Goal: Task Accomplishment & Management: Manage account settings

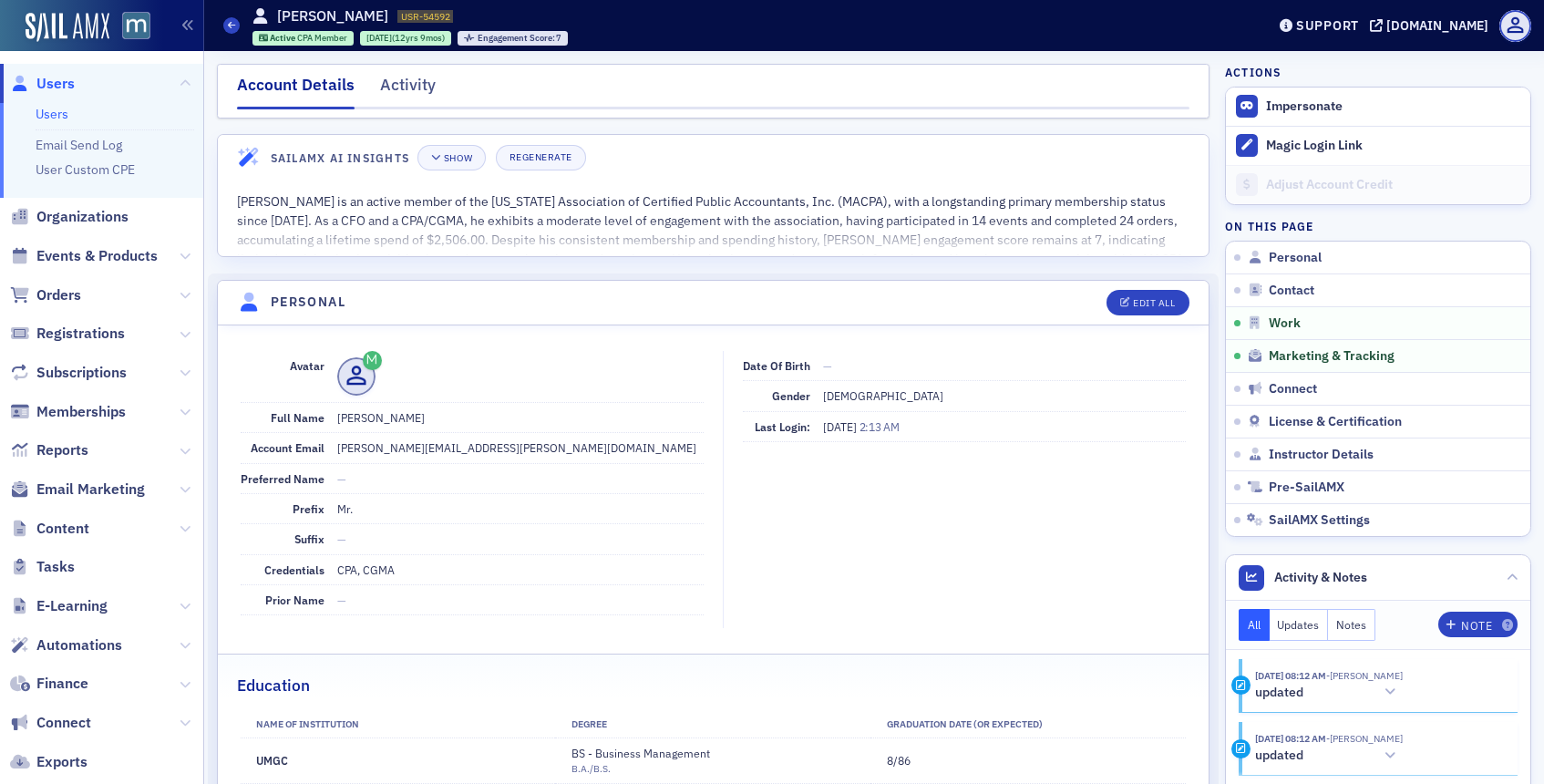
scroll to position [1336, 0]
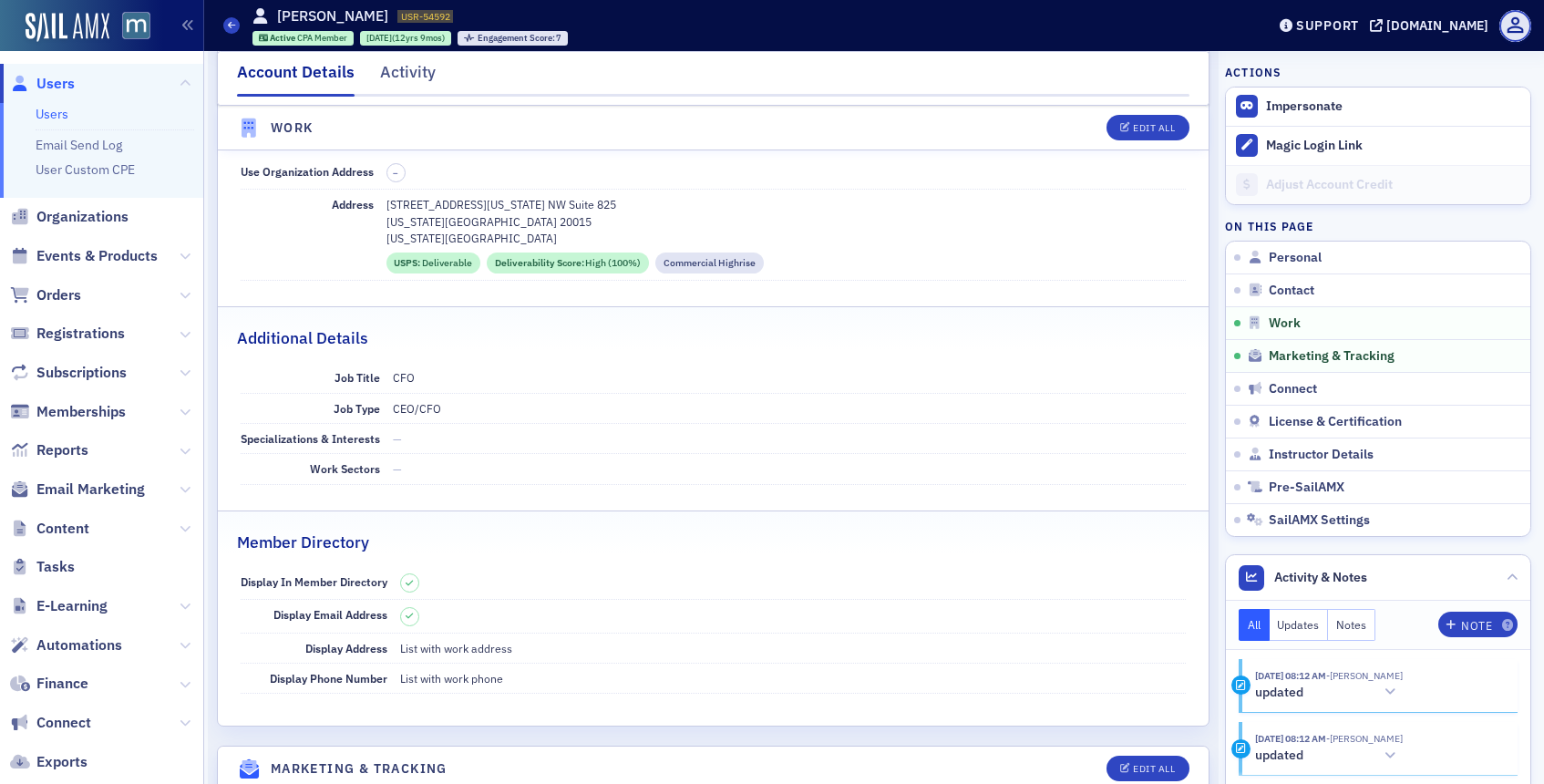
click at [66, 82] on span "Users" at bounding box center [55, 84] width 39 height 20
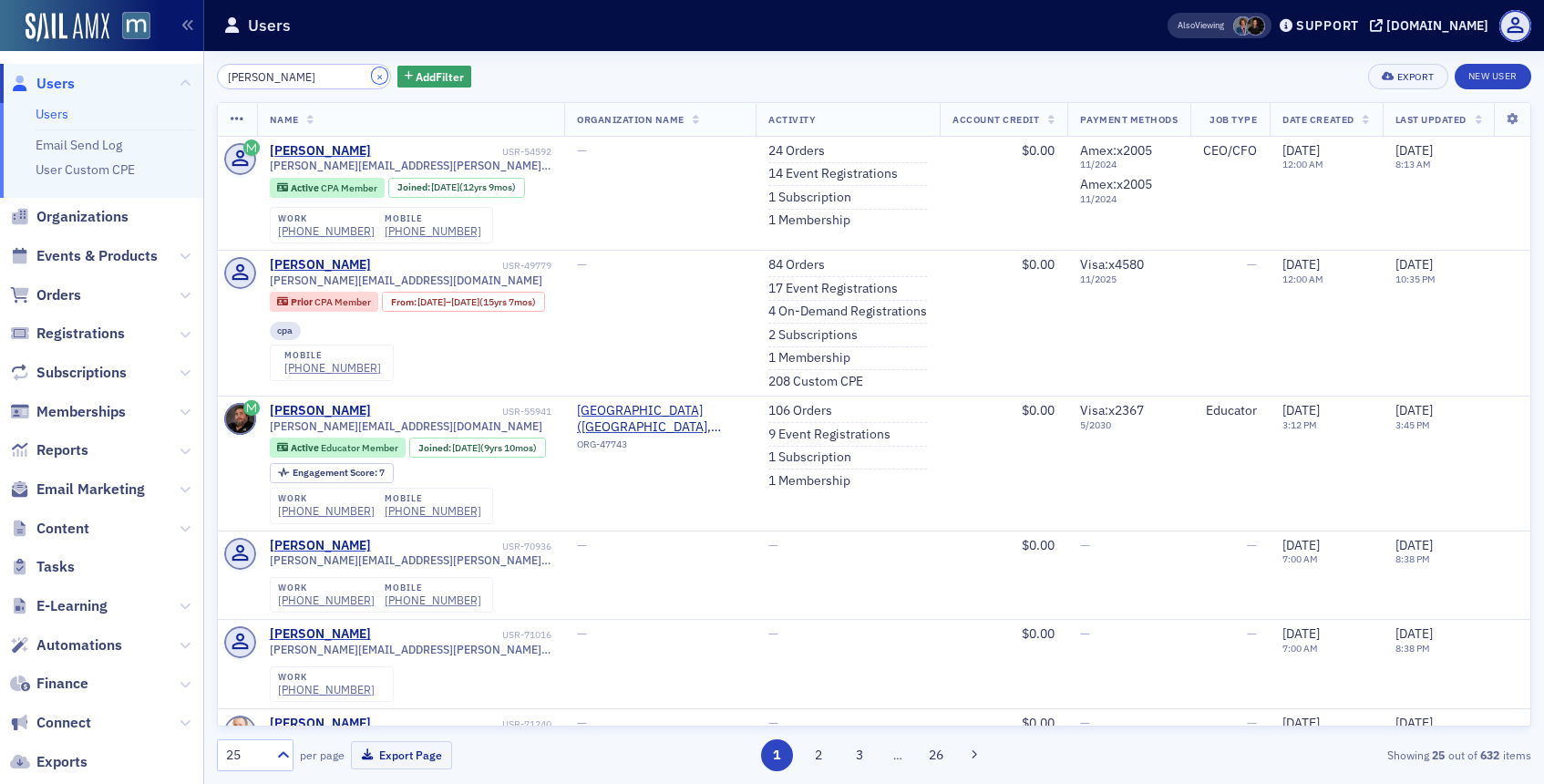
click at [372, 70] on button "×" at bounding box center [379, 75] width 16 height 16
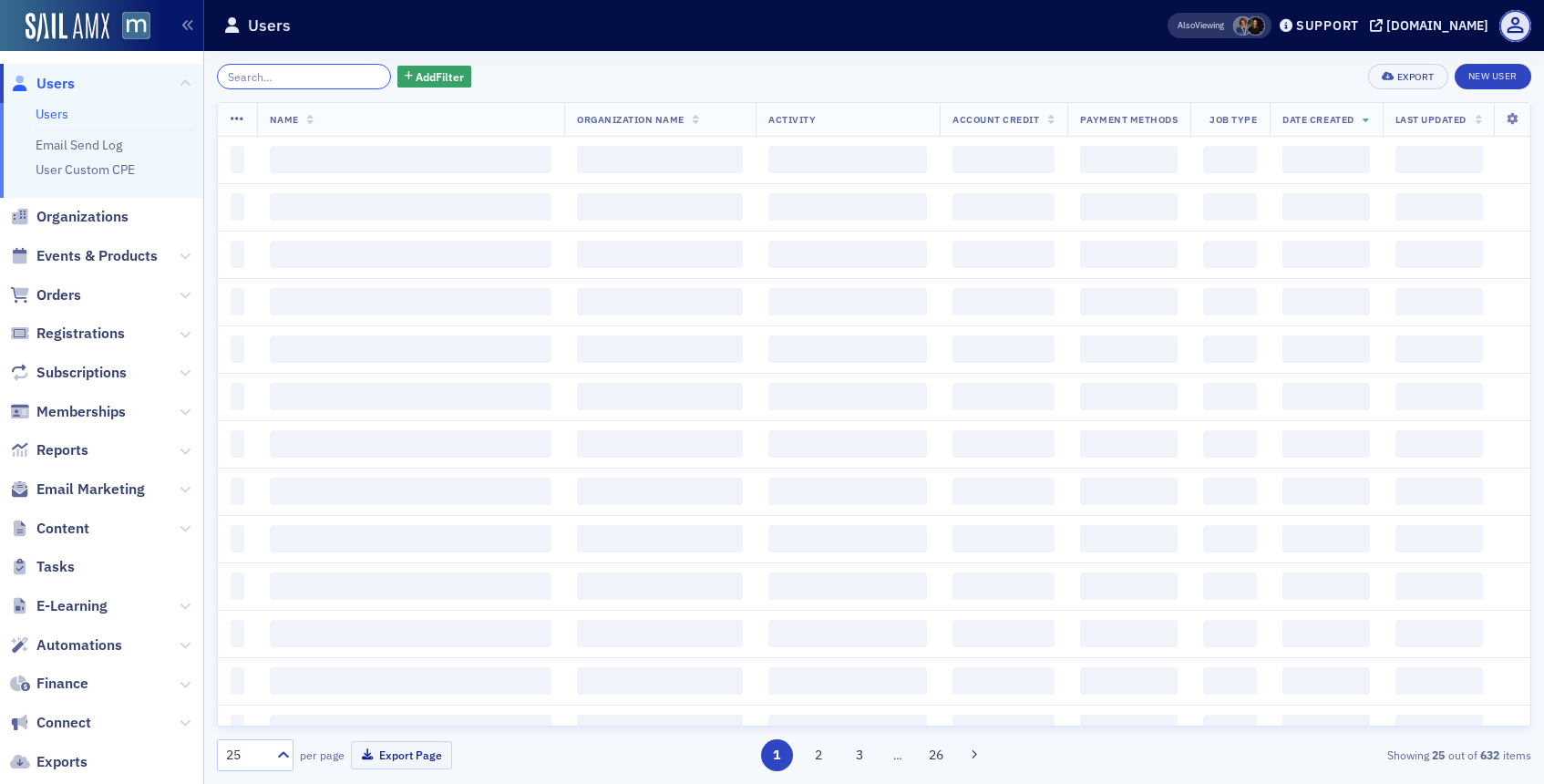
click at [351, 71] on input "search" at bounding box center [303, 76] width 174 height 25
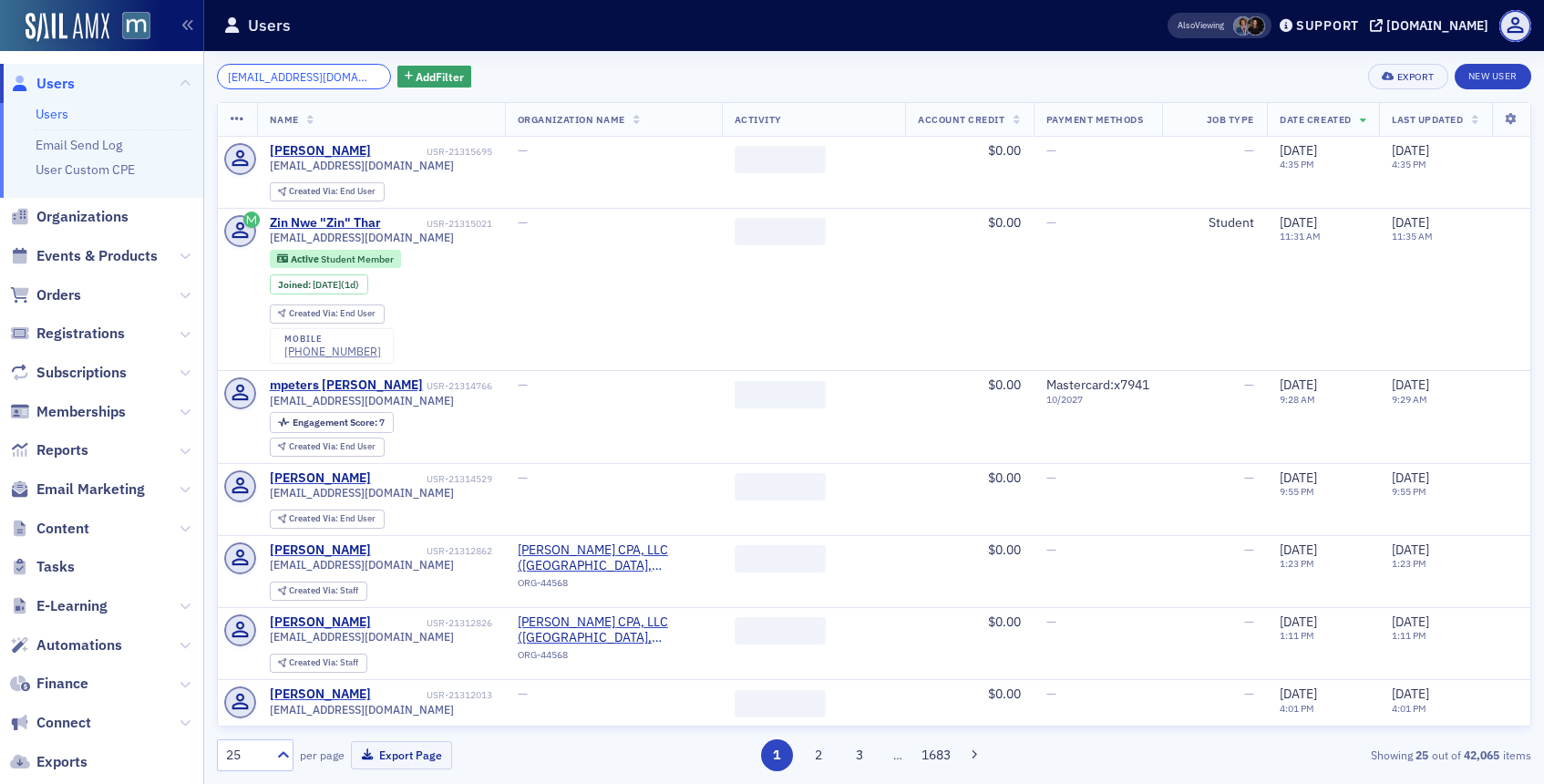
scroll to position [0, 3]
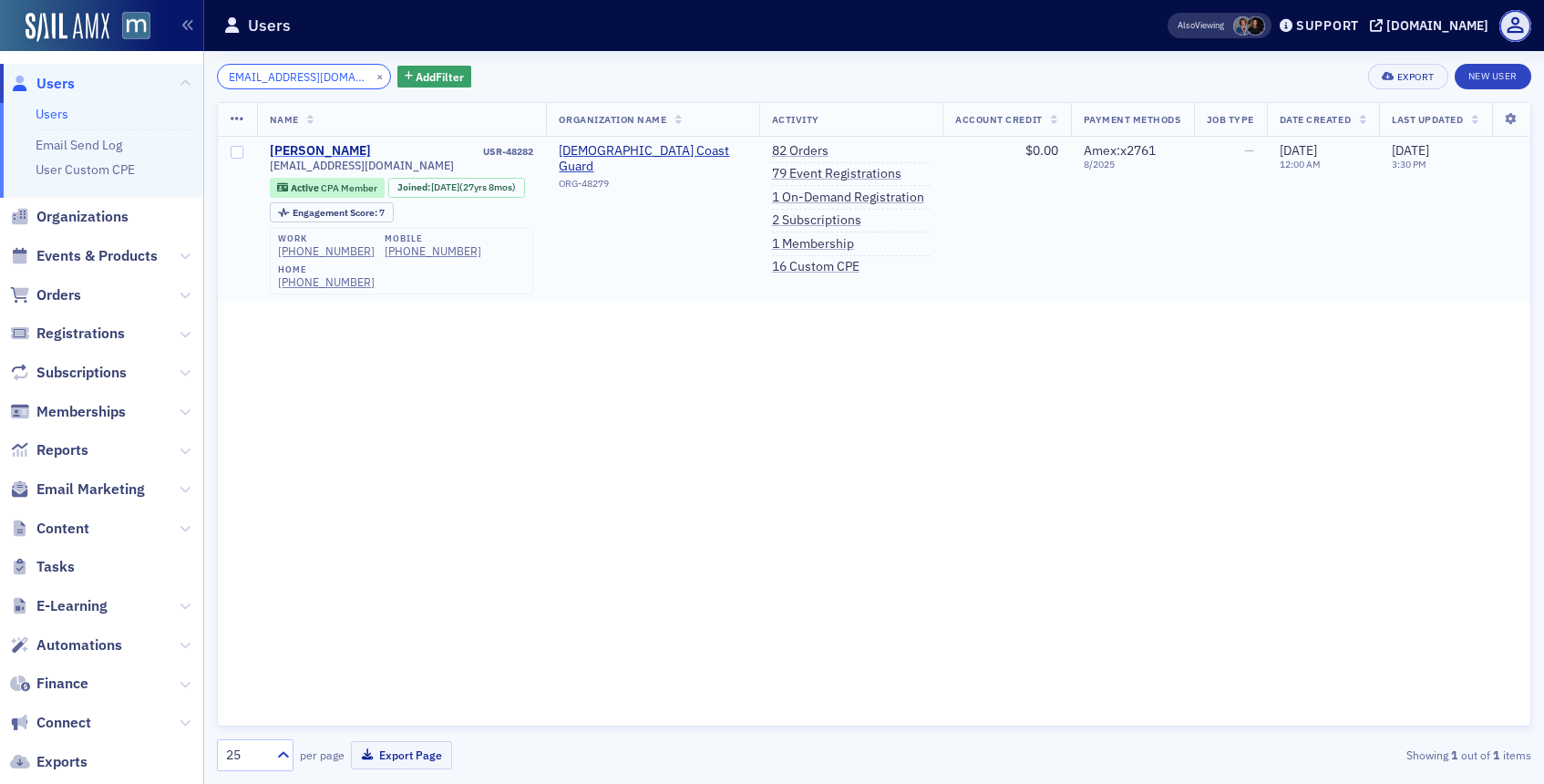
type input "[EMAIL_ADDRESS][DOMAIN_NAME]"
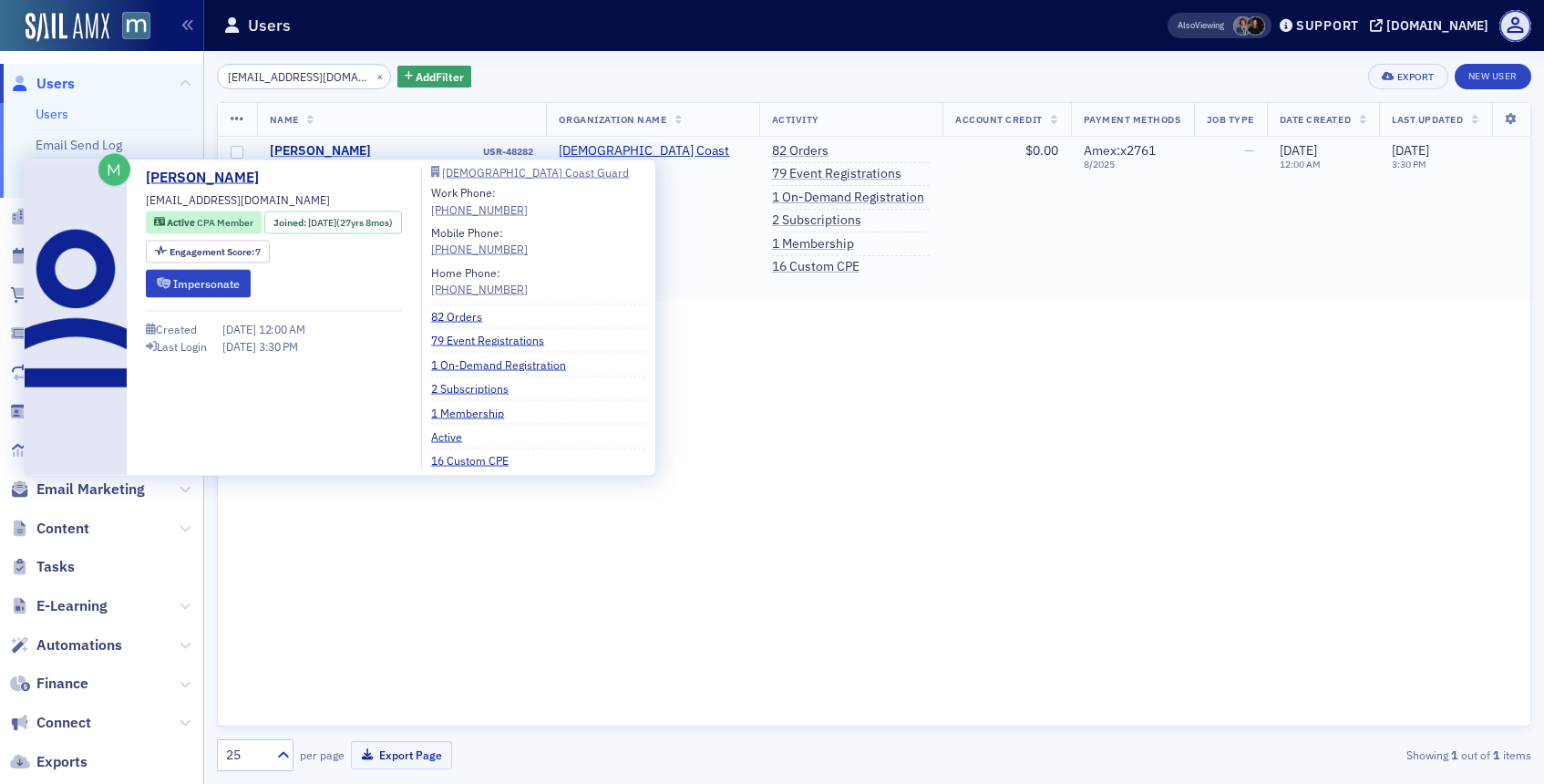
click at [342, 146] on div "[PERSON_NAME]" at bounding box center [320, 150] width 101 height 16
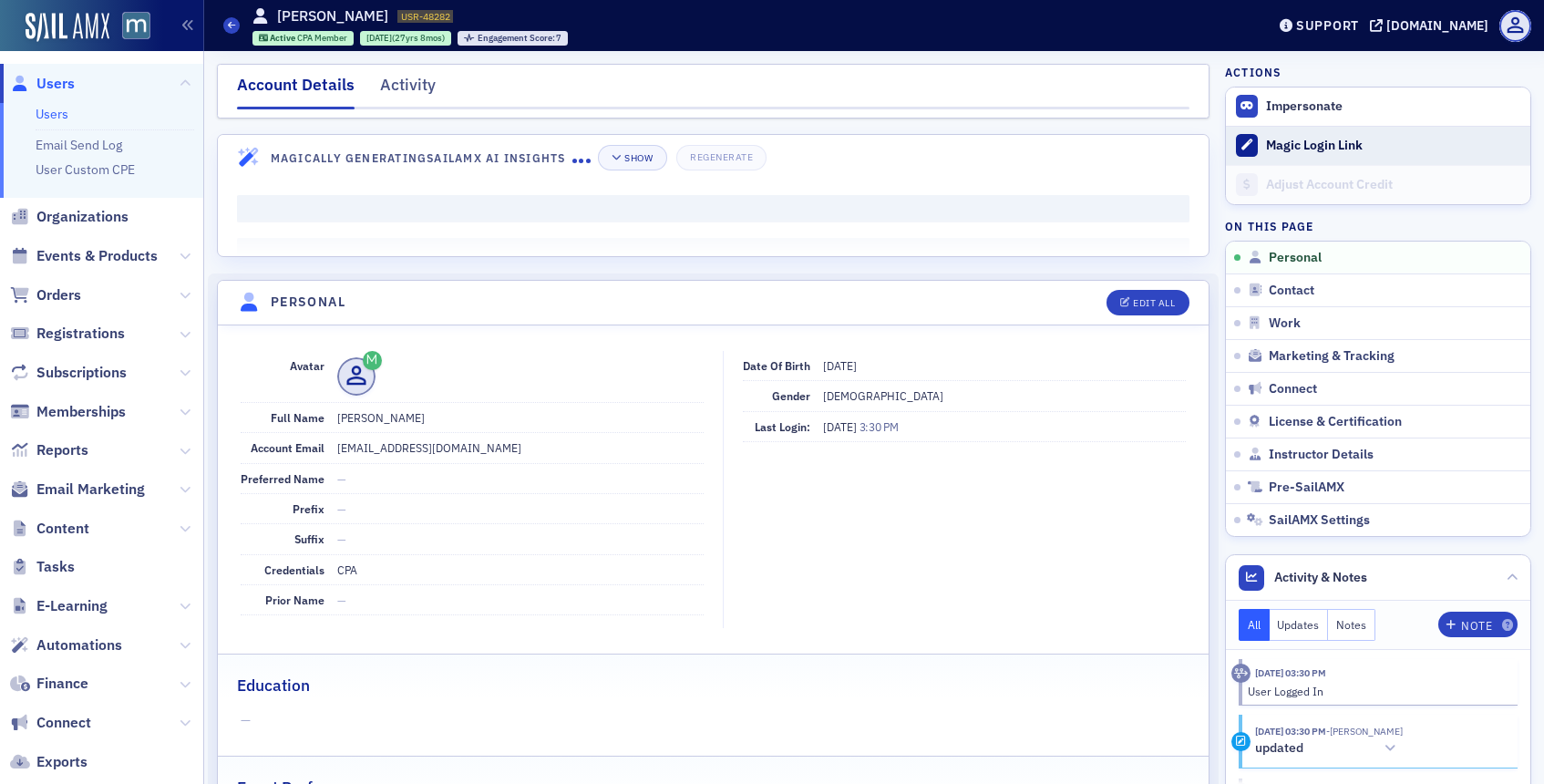
click at [1294, 156] on button "Magic Login Link" at bounding box center [1379, 146] width 304 height 39
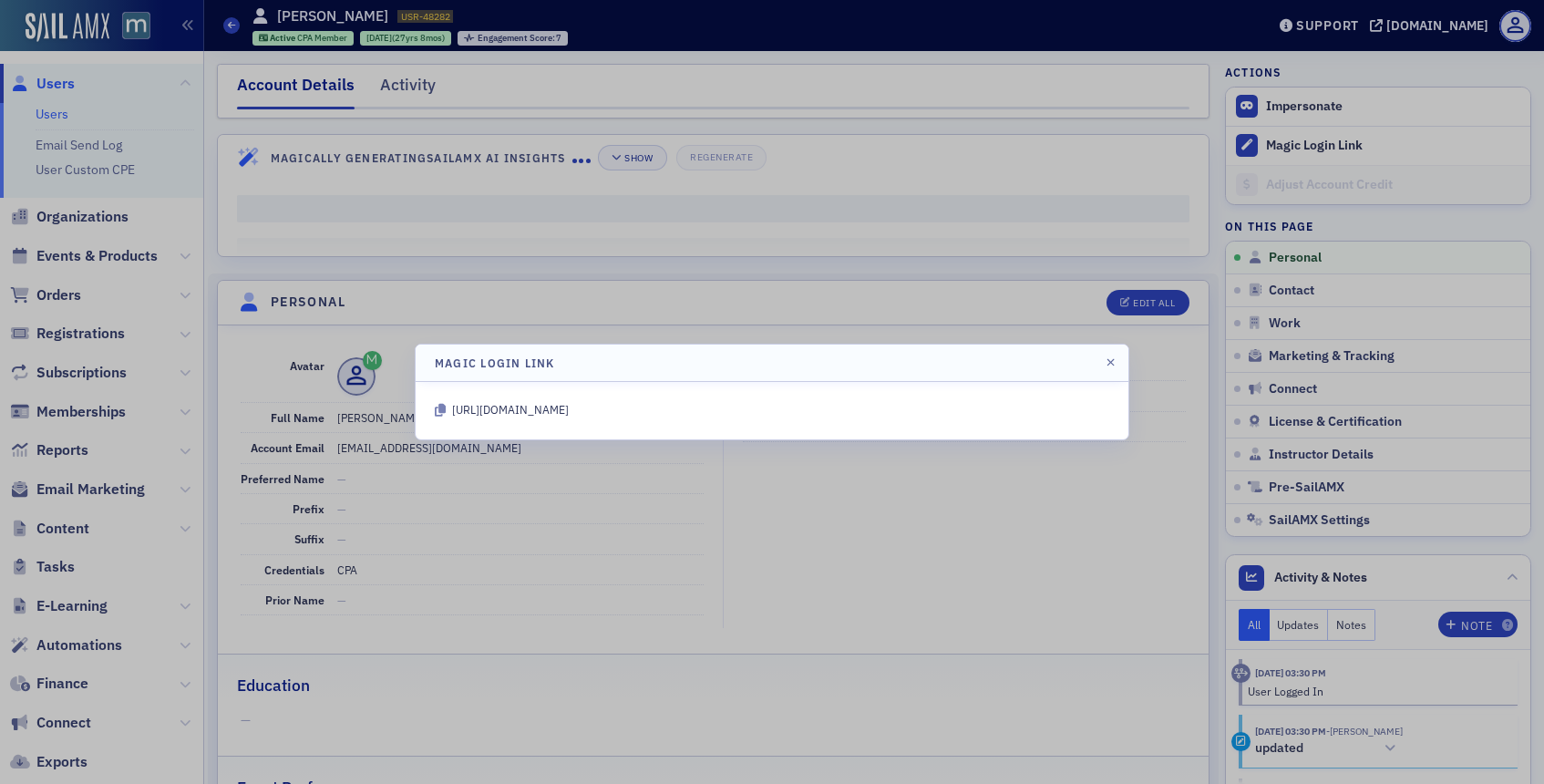
click at [569, 414] on div "[URL][DOMAIN_NAME]" at bounding box center [510, 410] width 116 height 19
copy body "[URL][DOMAIN_NAME]"
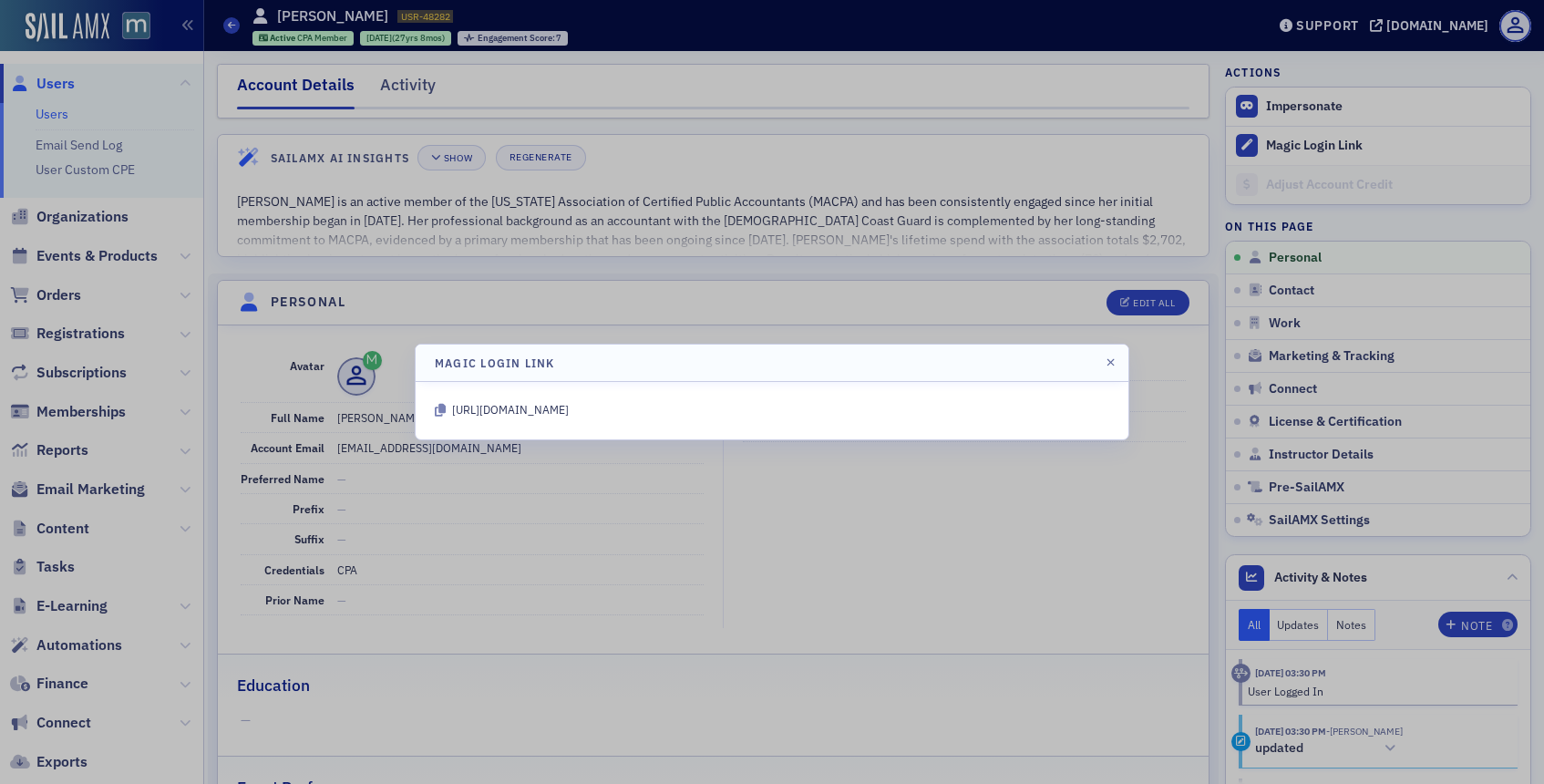
click at [331, 198] on div at bounding box center [772, 392] width 1544 height 784
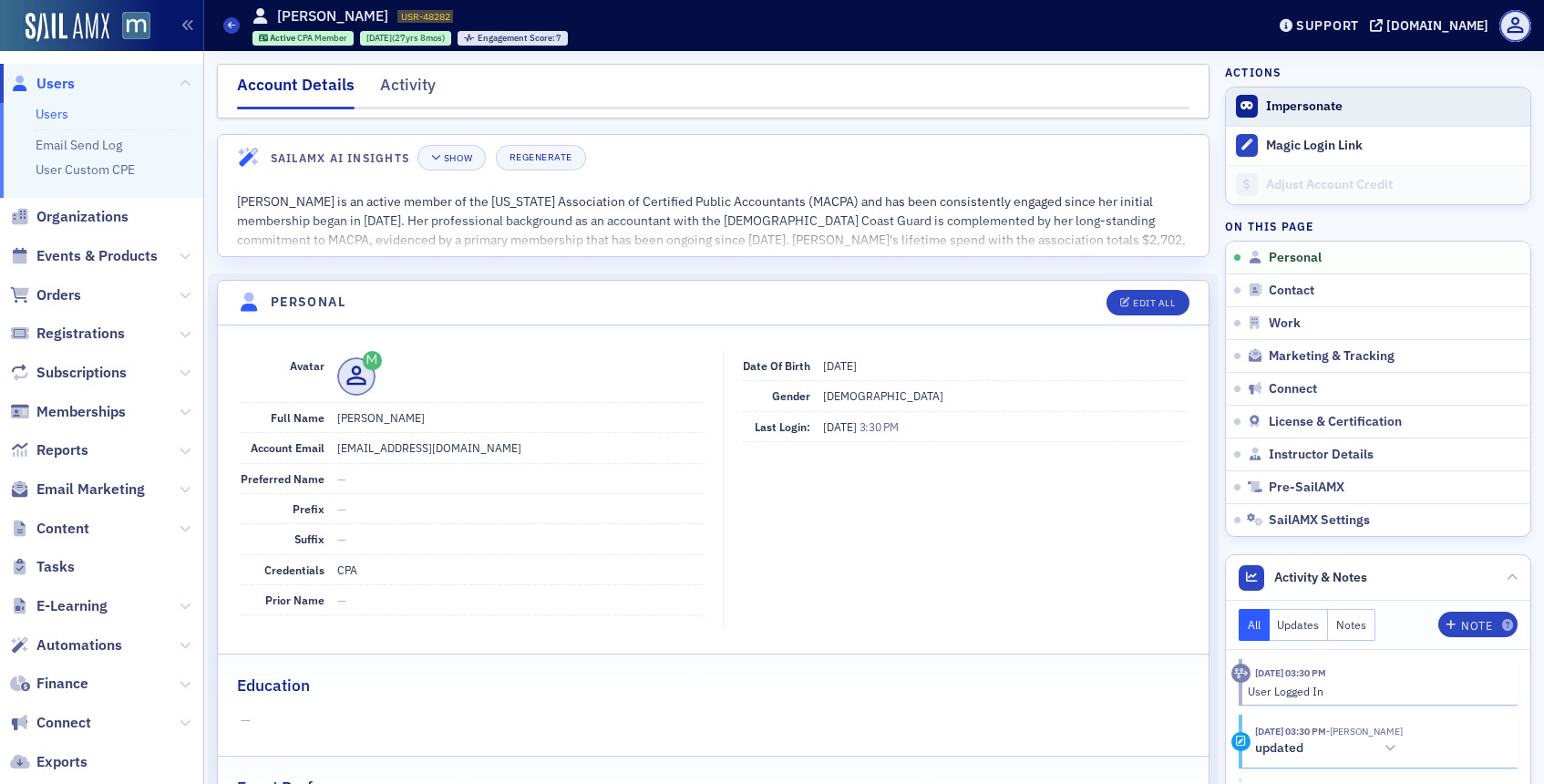
click at [1274, 100] on button "Impersonate" at bounding box center [1305, 106] width 77 height 16
click at [67, 85] on span "Users" at bounding box center [55, 84] width 39 height 20
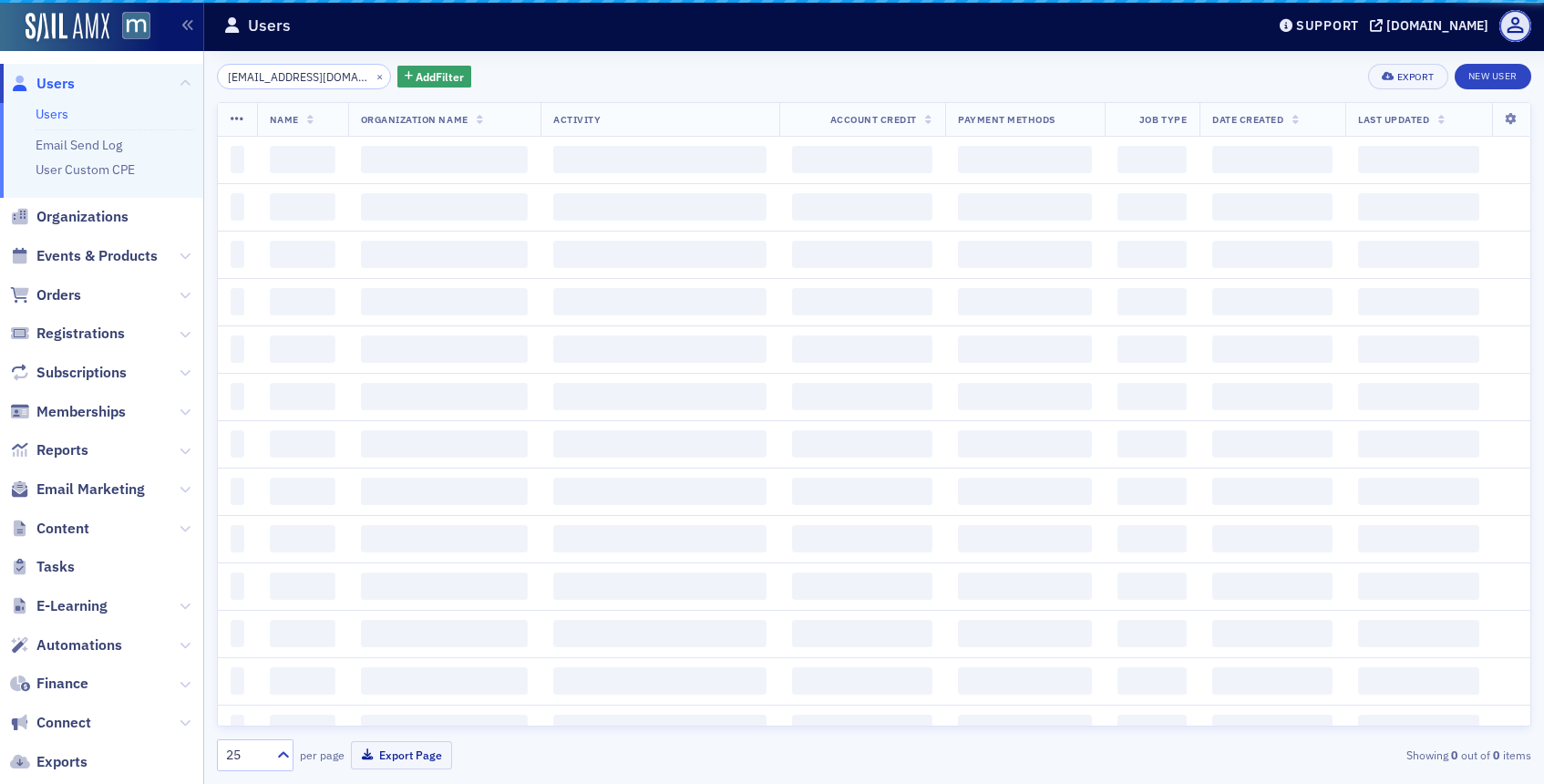
scroll to position [0, 3]
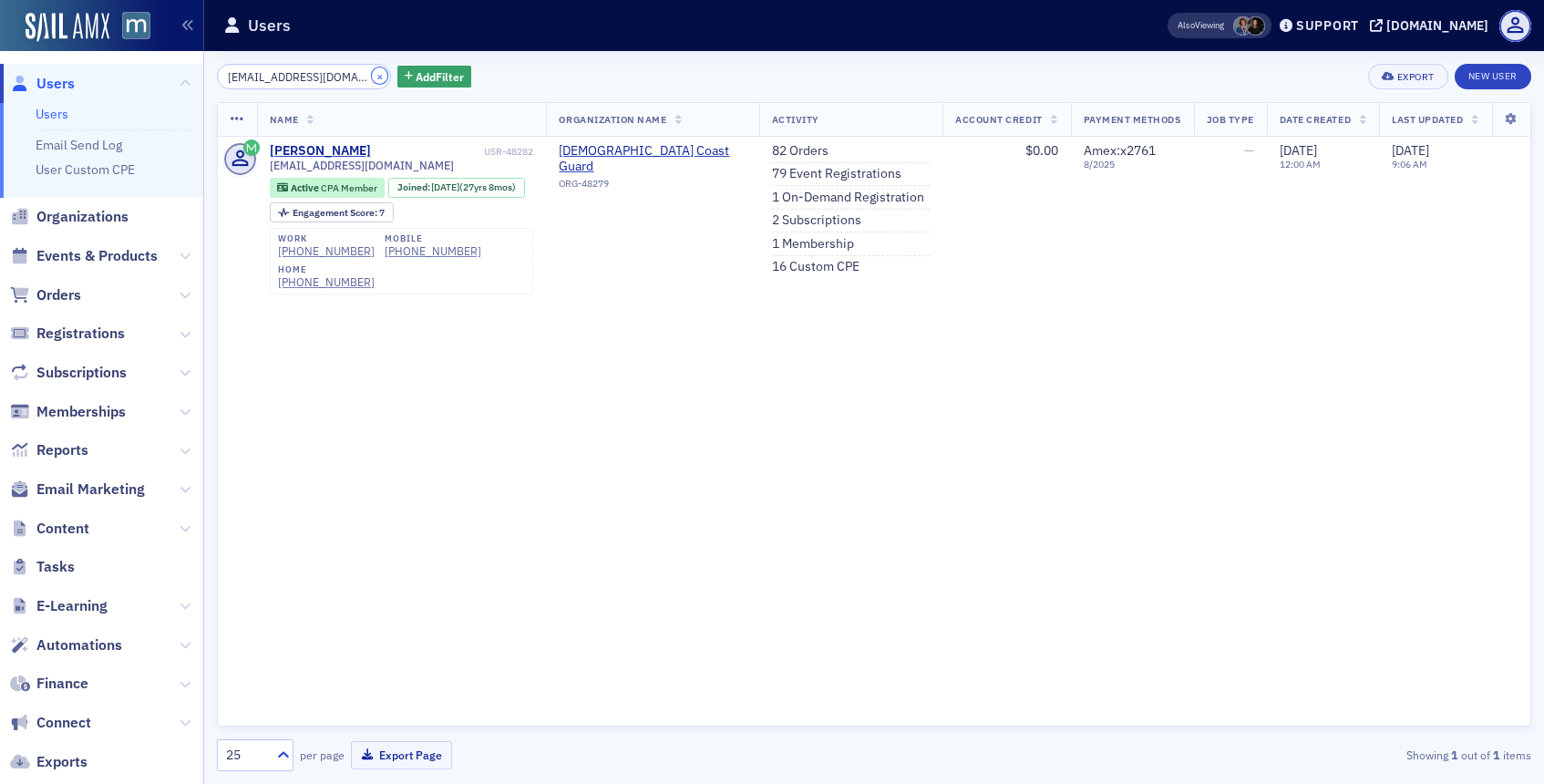
click at [372, 77] on button "×" at bounding box center [379, 75] width 16 height 16
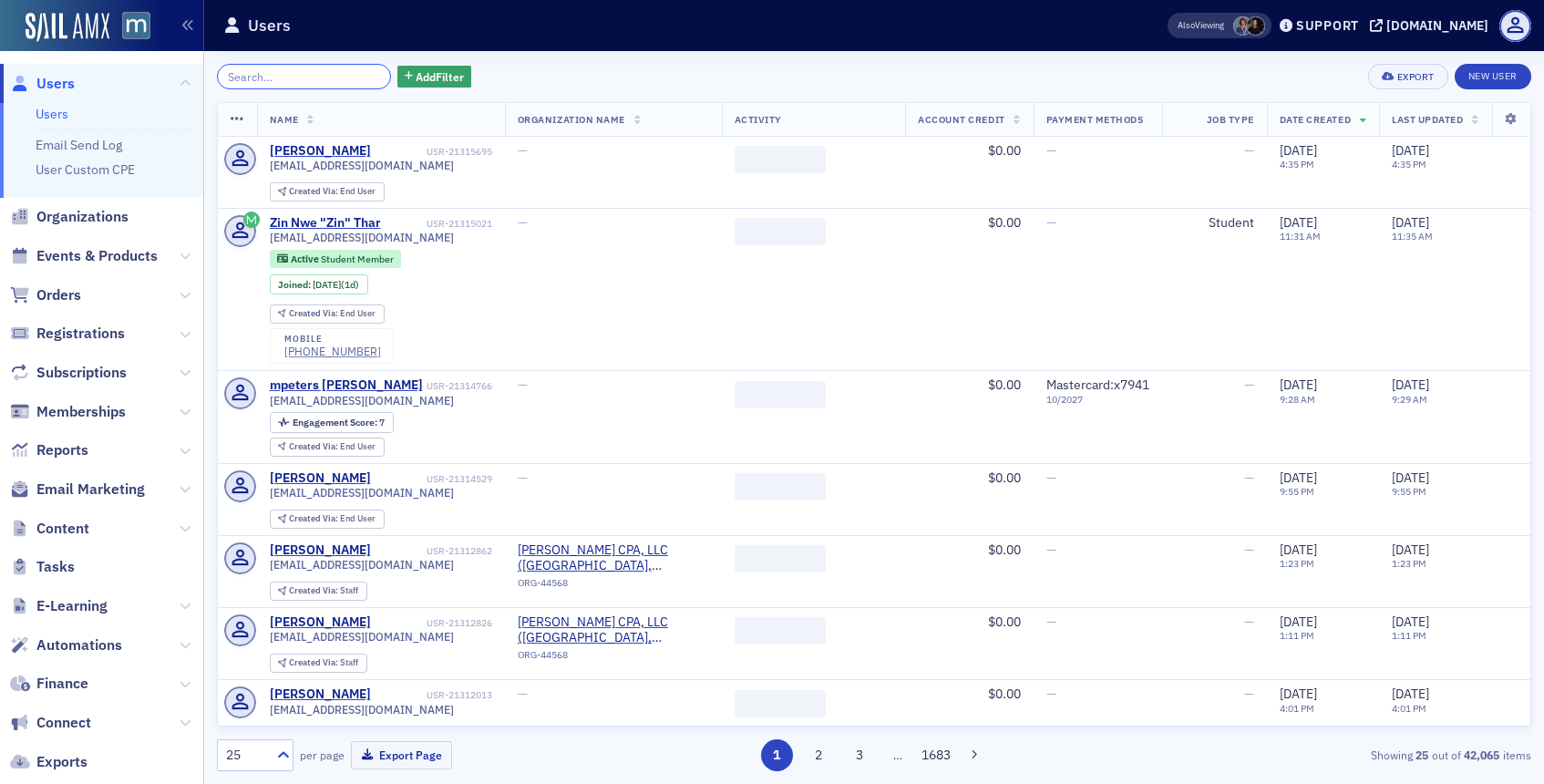
click at [349, 74] on input "search" at bounding box center [303, 76] width 174 height 25
paste input "[EMAIL_ADDRESS][DOMAIN_NAME]"
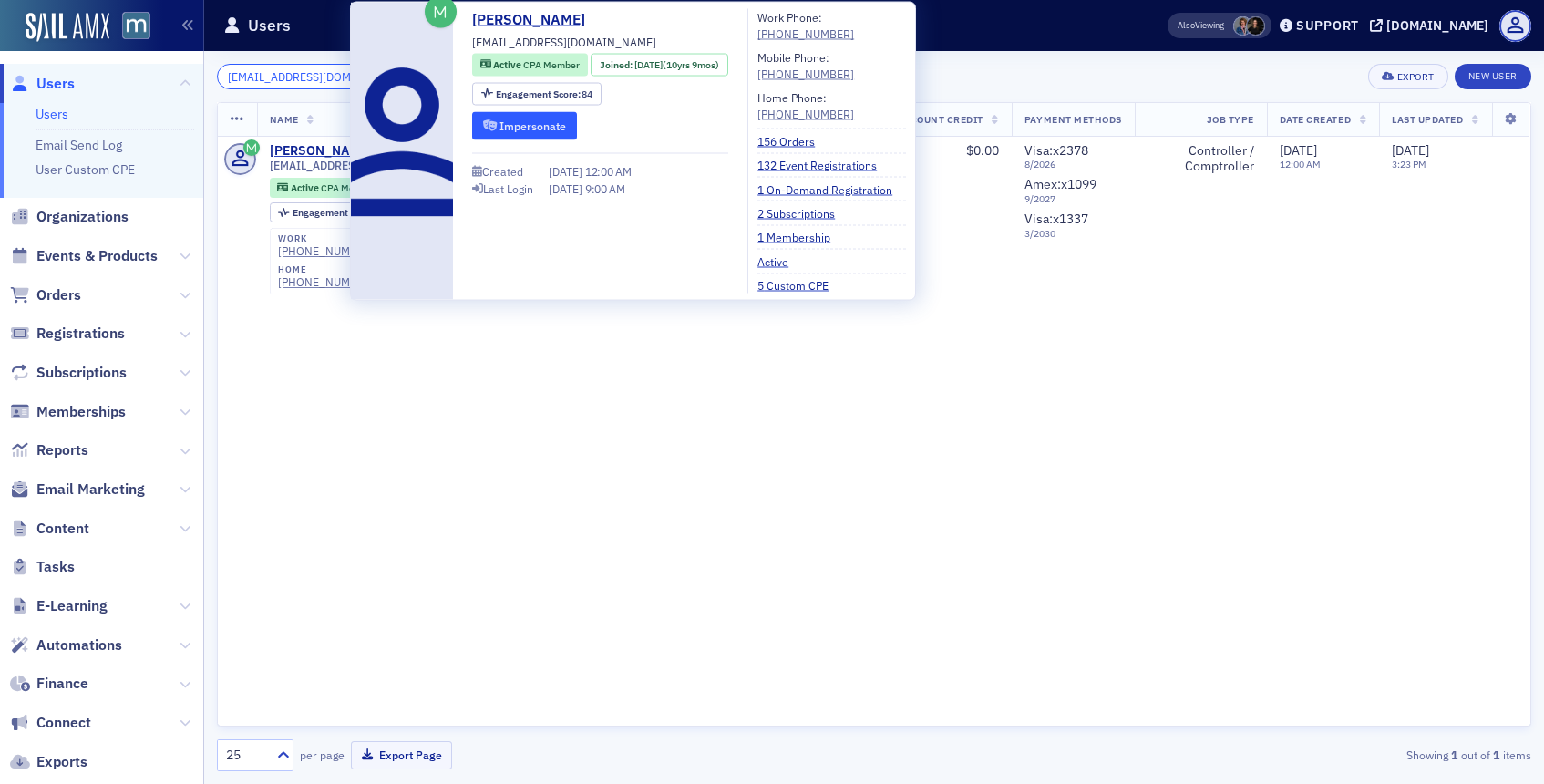
type input "[EMAIL_ADDRESS][DOMAIN_NAME]"
click at [500, 137] on button "Impersonate" at bounding box center [525, 125] width 105 height 28
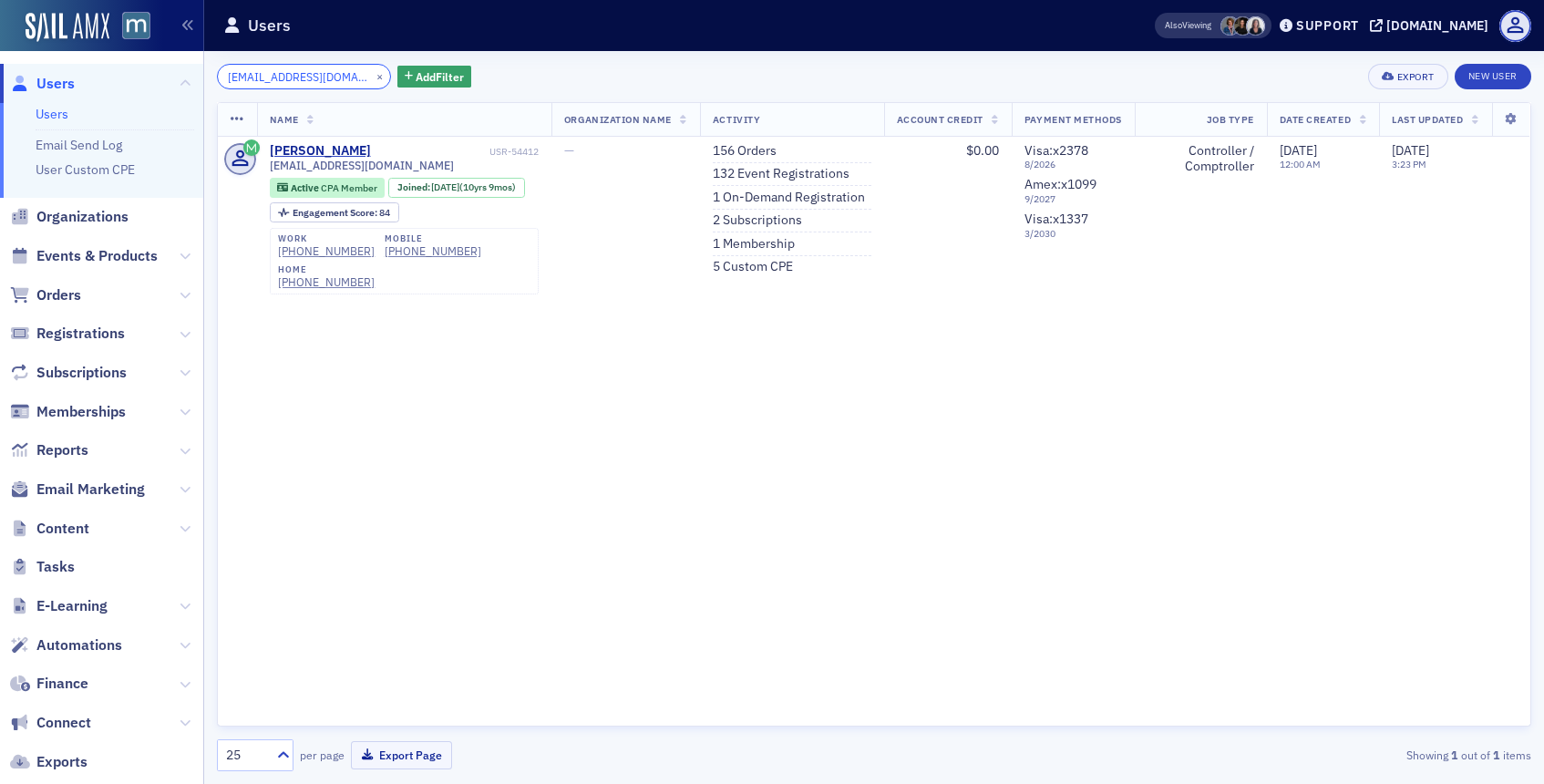
click at [338, 78] on input "[EMAIL_ADDRESS][DOMAIN_NAME]" at bounding box center [303, 76] width 174 height 25
click at [372, 76] on button "×" at bounding box center [379, 75] width 16 height 16
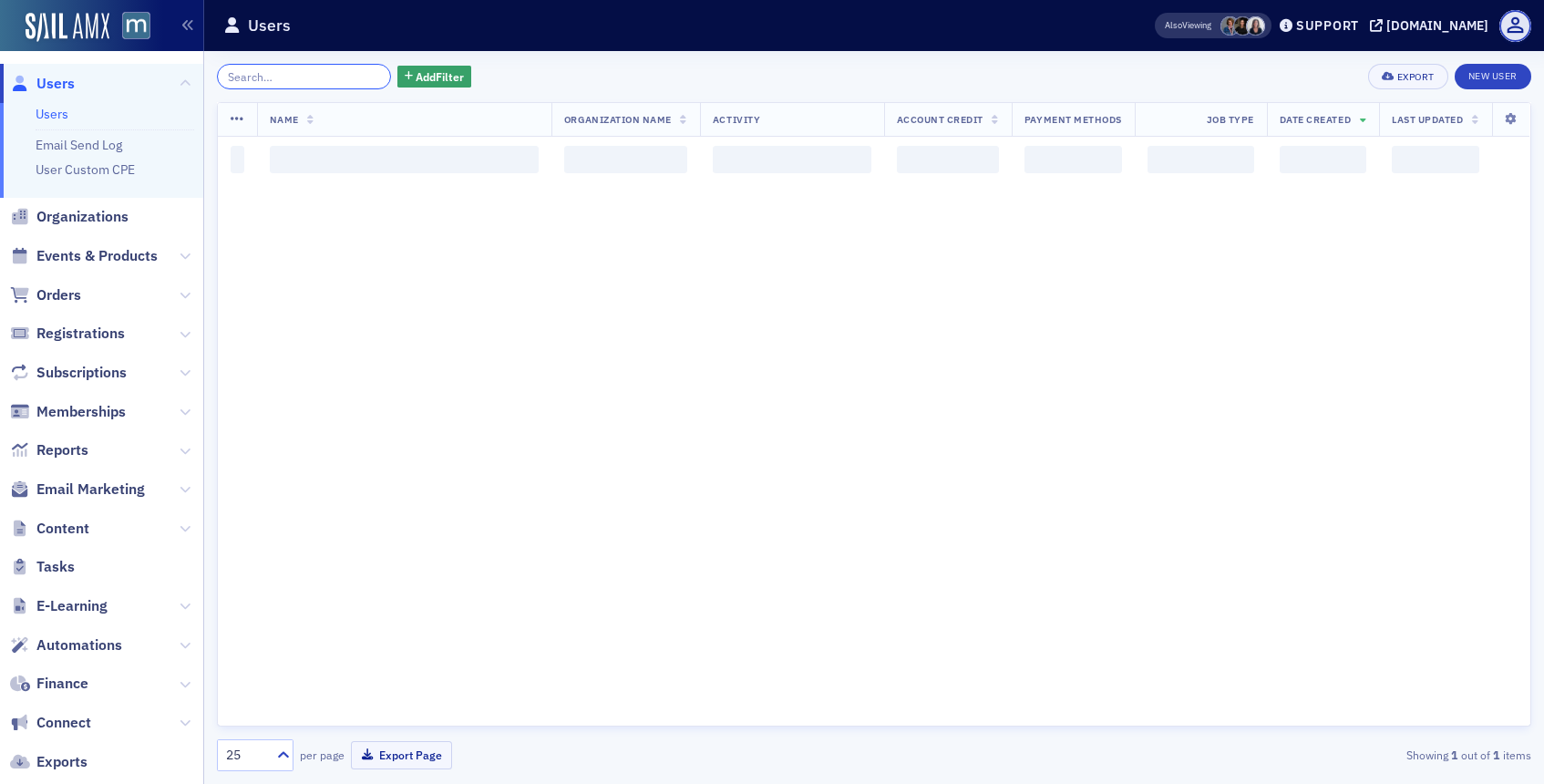
click at [342, 76] on input "search" at bounding box center [303, 76] width 174 height 25
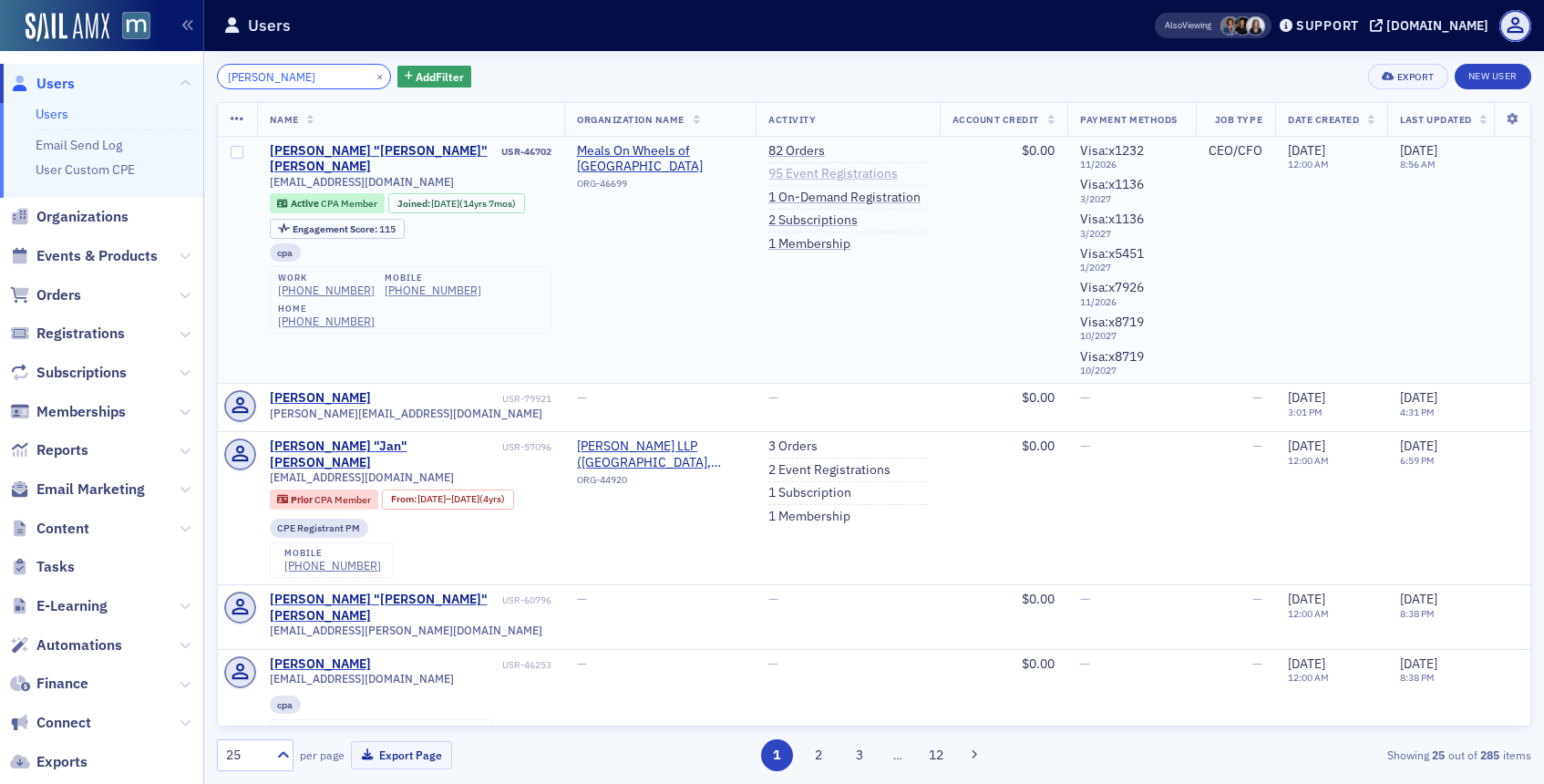
type input "[PERSON_NAME]"
click at [806, 174] on link "95 Event Registrations" at bounding box center [833, 174] width 130 height 16
